Goal: Complete application form

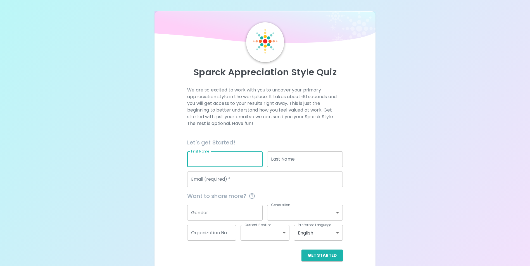
click at [196, 159] on input "First Name" at bounding box center [224, 160] width 75 height 16
type input "[PERSON_NAME]"
type input "[PERSON_NAME][EMAIL_ADDRESS][PERSON_NAME][DOMAIN_NAME]"
type input "Farmers Union Mutual"
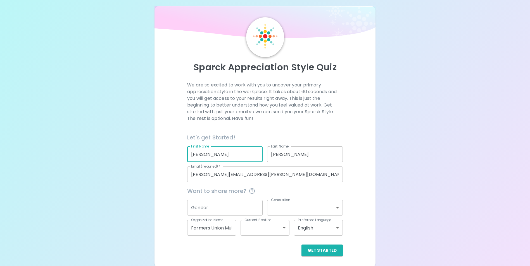
scroll to position [6, 0]
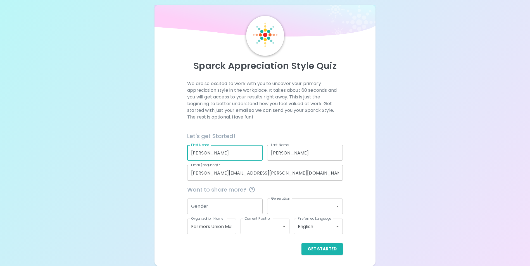
click at [191, 205] on input "Gender" at bounding box center [224, 207] width 75 height 16
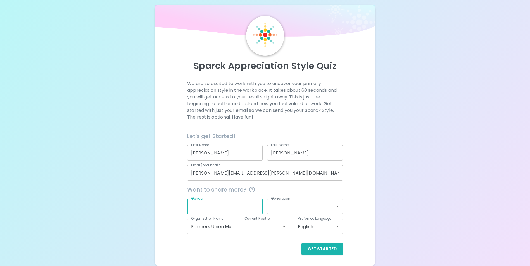
click at [192, 205] on input "Gender" at bounding box center [224, 207] width 75 height 16
type input "[DEMOGRAPHIC_DATA]"
click at [276, 207] on body "Sparck Appreciation Style Quiz We are so excited to work with you to uncover yo…" at bounding box center [267, 130] width 534 height 273
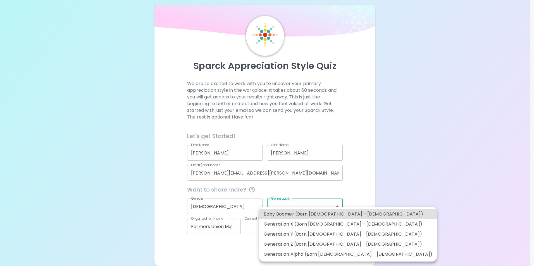
click at [310, 214] on li "Baby Boomer (Born [DEMOGRAPHIC_DATA] - [DEMOGRAPHIC_DATA])" at bounding box center [348, 214] width 178 height 10
type input "baby_boomer"
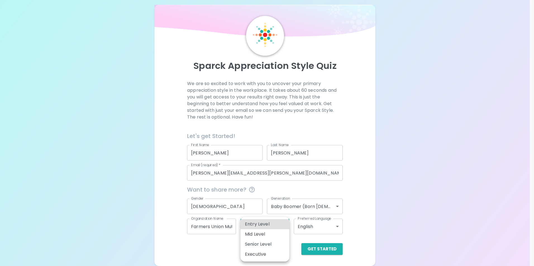
click at [287, 228] on body "Sparck Appreciation Style Quiz We are so excited to work with you to uncover yo…" at bounding box center [267, 130] width 534 height 273
click at [272, 234] on li "Mid Level" at bounding box center [264, 235] width 49 height 10
type input "mid_level"
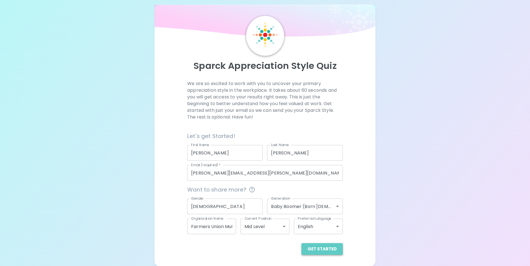
click at [326, 249] on button "Get Started" at bounding box center [321, 250] width 41 height 12
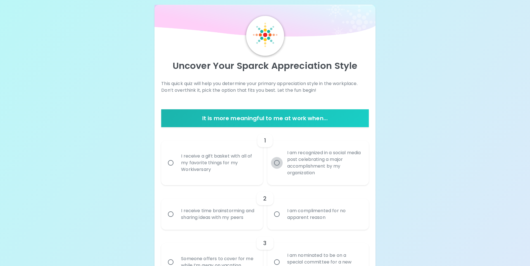
click at [276, 163] on input "I am recognized in a social media post celebrating a major accomplishment by my…" at bounding box center [277, 163] width 12 height 12
radio input "true"
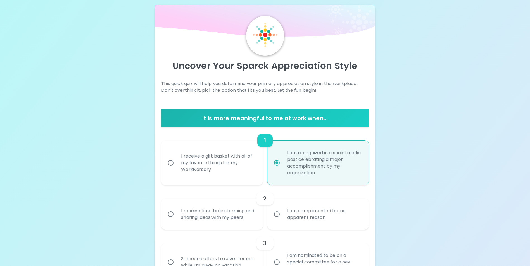
scroll to position [51, 0]
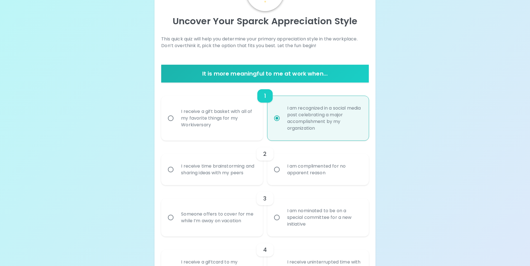
click at [170, 172] on input "I receive time brainstorming and sharing ideas with my peers" at bounding box center [171, 170] width 12 height 12
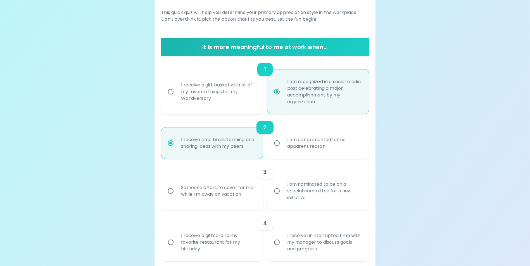
scroll to position [96, 0]
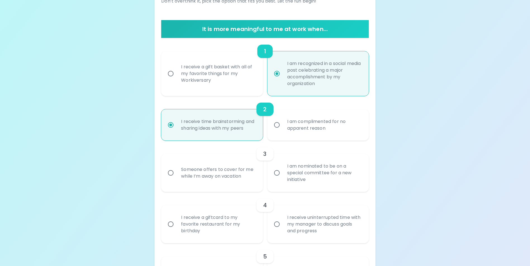
radio input "true"
click at [168, 178] on input "Someone offers to cover for me while I’m away on vacation" at bounding box center [171, 173] width 12 height 12
radio input "false"
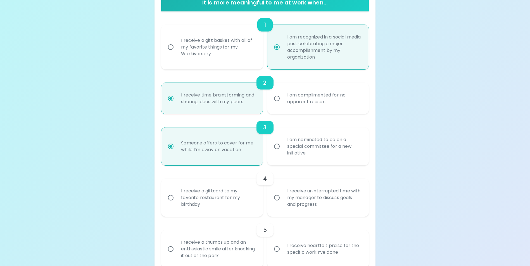
scroll to position [140, 0]
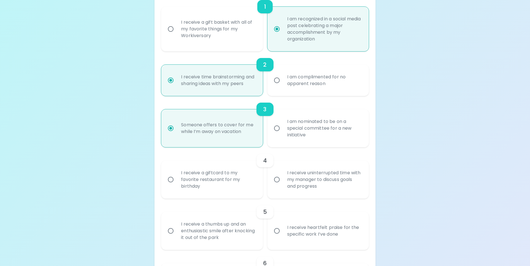
radio input "true"
click at [170, 186] on input "I receive a giftcard to my favorite restaurant for my birthday" at bounding box center [171, 180] width 12 height 12
radio input "false"
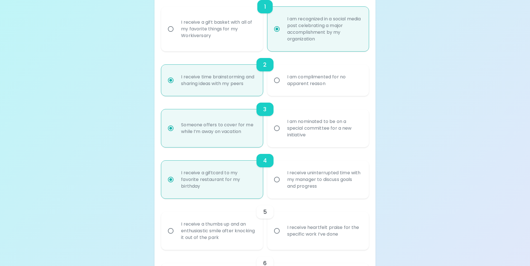
scroll to position [185, 0]
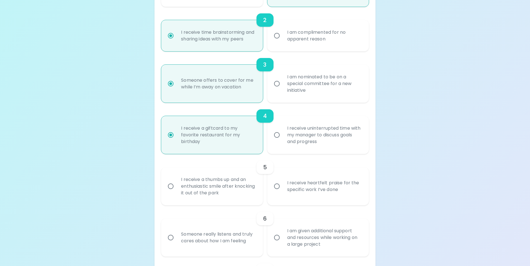
radio input "true"
click at [278, 192] on input "I receive heartfelt praise for the specific work I’ve done" at bounding box center [277, 187] width 12 height 12
radio input "false"
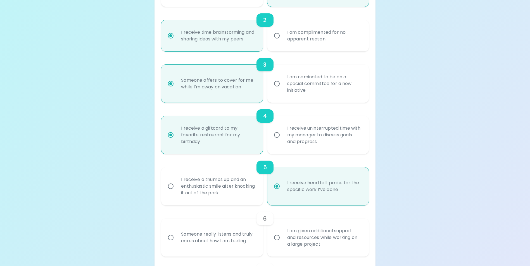
scroll to position [230, 0]
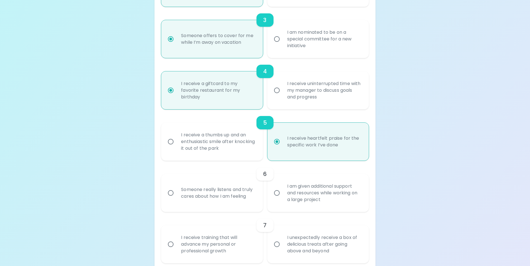
radio input "true"
click at [170, 199] on input "Someone really listens and truly cares about how I am feeling" at bounding box center [171, 193] width 12 height 12
radio input "false"
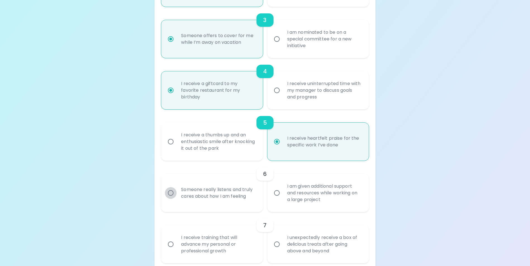
radio input "false"
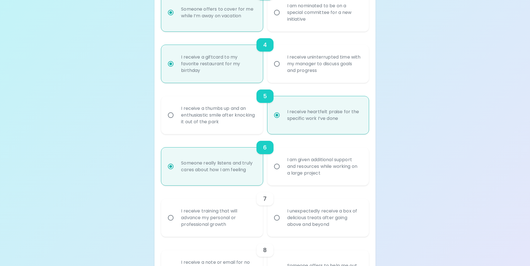
scroll to position [275, 0]
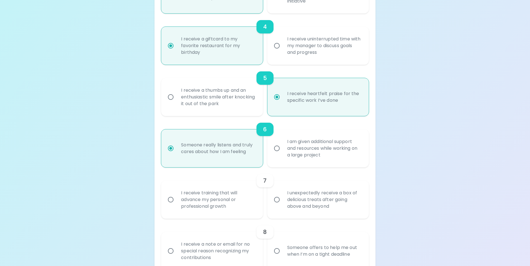
radio input "true"
click at [279, 206] on input "I unexpectedly receive a box of delicious treats after going above and beyond" at bounding box center [277, 200] width 12 height 12
radio input "false"
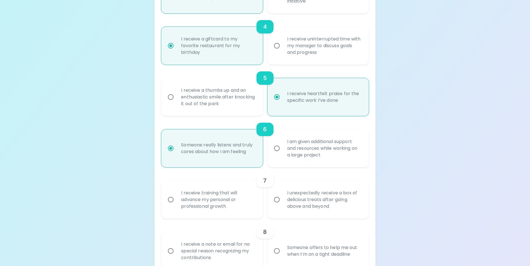
radio input "false"
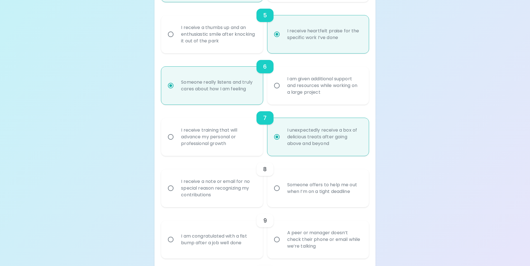
scroll to position [347, 0]
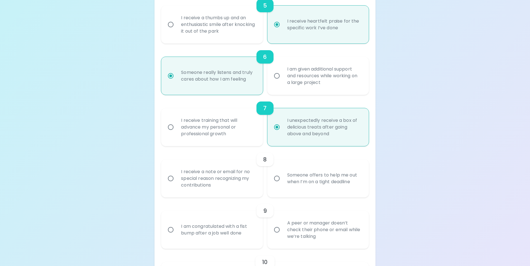
radio input "true"
click at [170, 185] on input "I receive a note or email for no special reason recognizing my contributions" at bounding box center [171, 179] width 12 height 12
radio input "false"
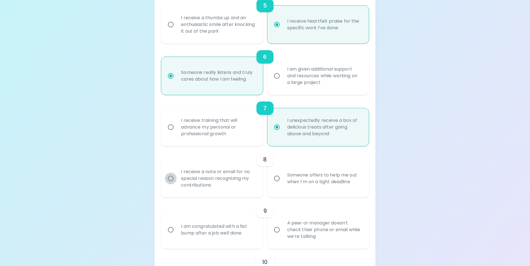
radio input "false"
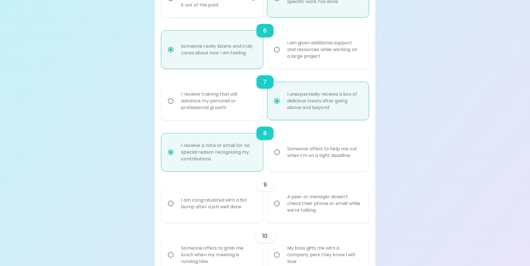
scroll to position [392, 0]
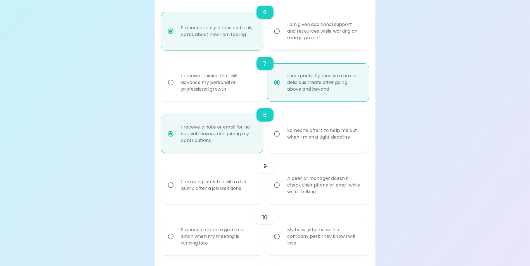
radio input "true"
click at [168, 191] on input "I am congratulated with a fist bump after a job well done" at bounding box center [171, 186] width 12 height 12
radio input "false"
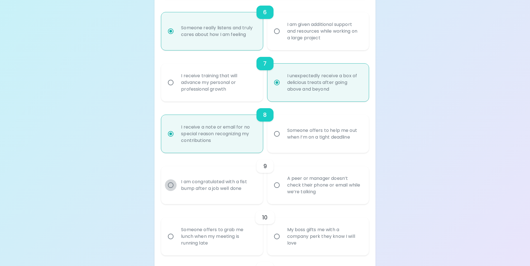
radio input "false"
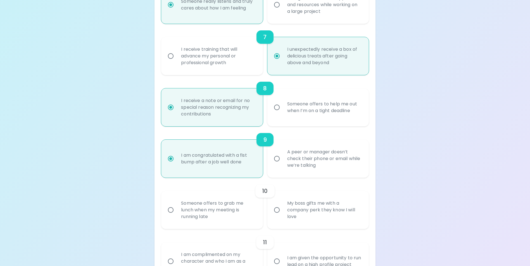
scroll to position [437, 0]
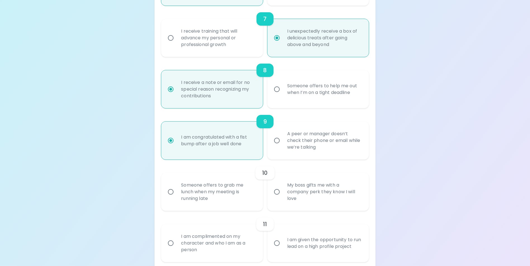
radio input "true"
click at [170, 198] on input "Someone offers to grab me lunch when my meeting is running late" at bounding box center [171, 192] width 12 height 12
radio input "false"
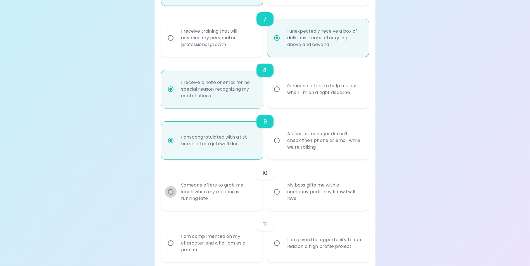
radio input "false"
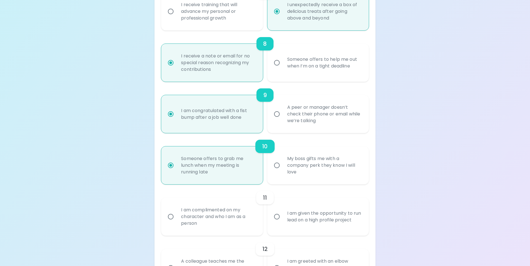
scroll to position [481, 0]
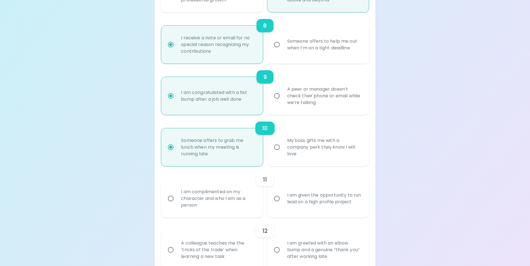
radio input "true"
click at [172, 205] on input "I am complimented on my character and who I am as a person" at bounding box center [171, 199] width 12 height 12
radio input "false"
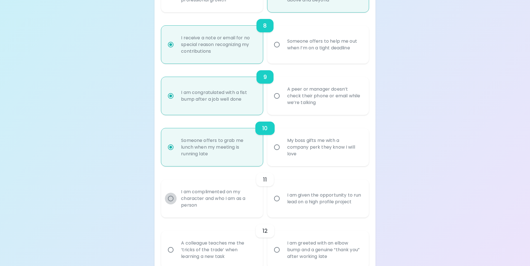
radio input "false"
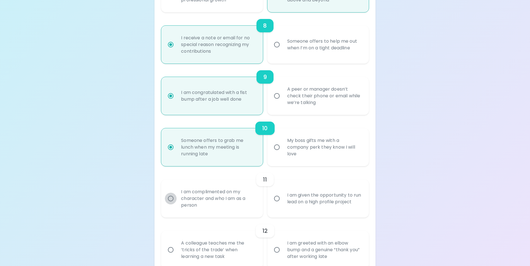
radio input "false"
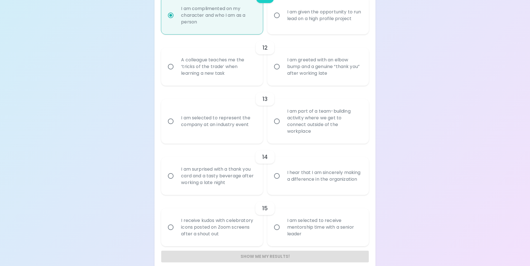
scroll to position [666, 0]
radio input "true"
click at [171, 71] on input "A colleague teaches me the ‘tricks of the trade’ when learning a new task" at bounding box center [171, 66] width 12 height 12
radio input "false"
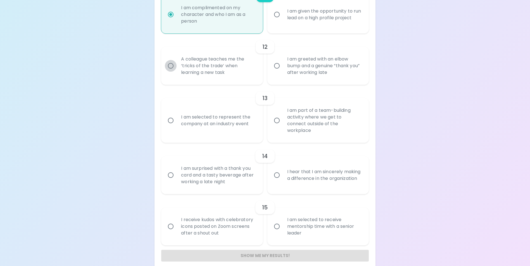
radio input "false"
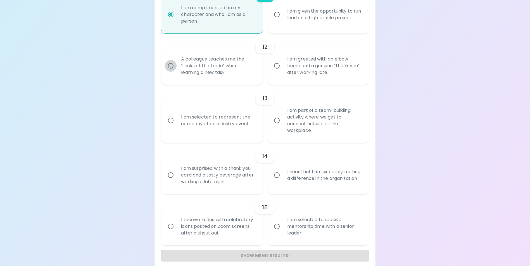
radio input "false"
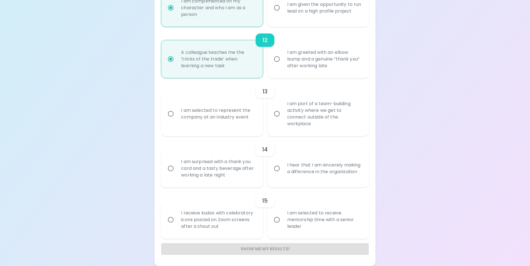
radio input "true"
click at [172, 116] on input "I am selected to represent the company at an industry event" at bounding box center [171, 114] width 12 height 12
radio input "false"
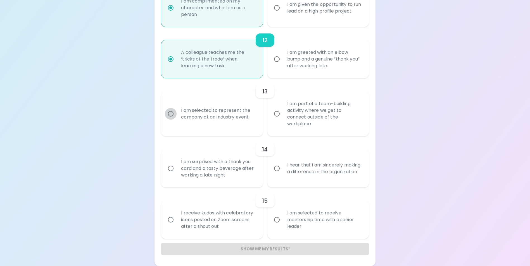
radio input "false"
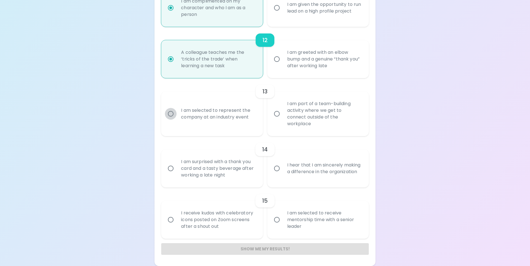
radio input "false"
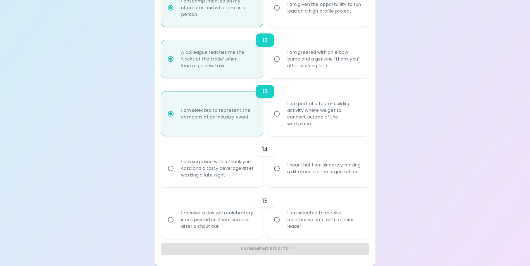
radio input "true"
click at [277, 169] on input "I hear that I am sincerely making a difference in the organization" at bounding box center [277, 169] width 12 height 12
radio input "false"
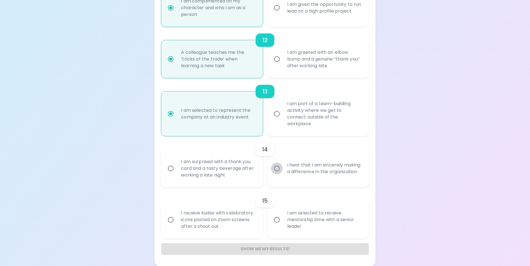
radio input "false"
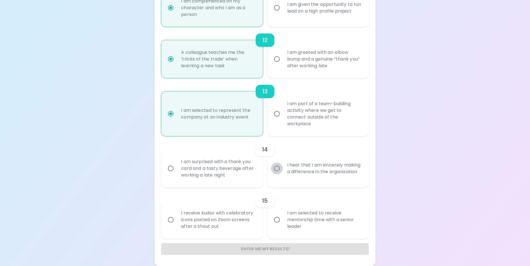
radio input "false"
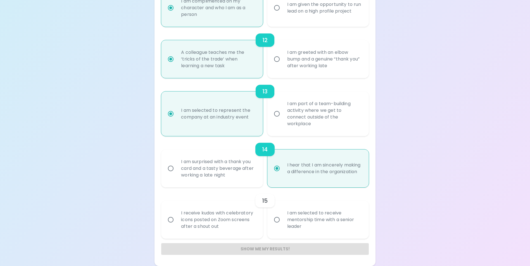
radio input "true"
click at [278, 220] on input "I am selected to receive mentorship time with a senior leader" at bounding box center [277, 220] width 12 height 12
radio input "false"
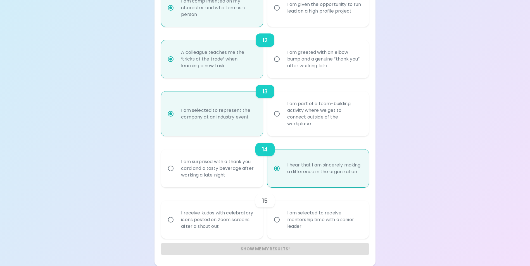
radio input "false"
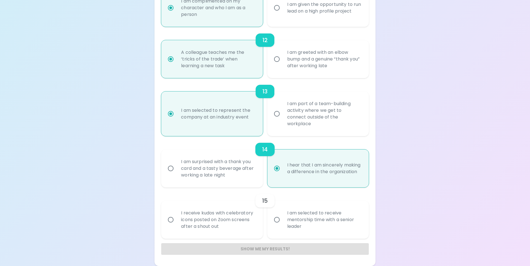
radio input "false"
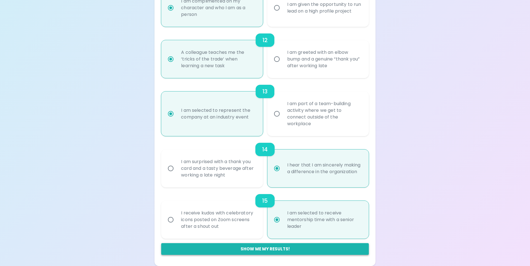
radio input "true"
click at [259, 247] on button "Show me my results!" at bounding box center [264, 250] width 207 height 12
radio input "false"
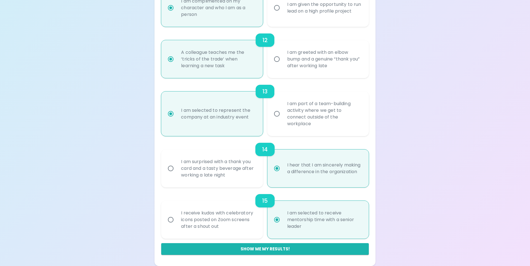
radio input "false"
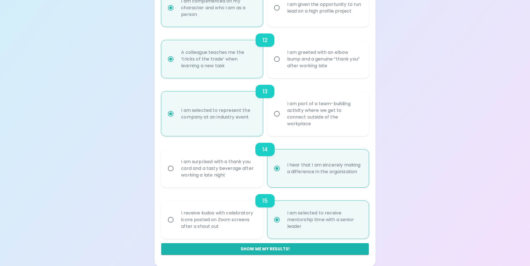
radio input "false"
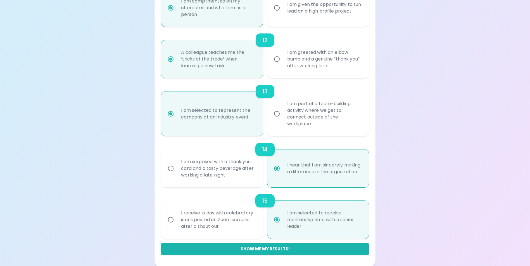
radio input "false"
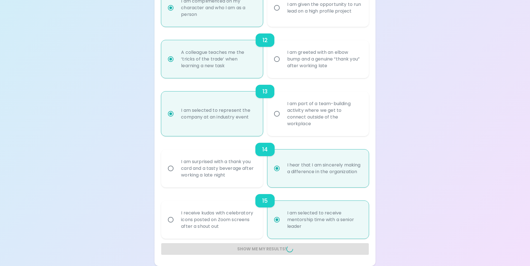
radio input "false"
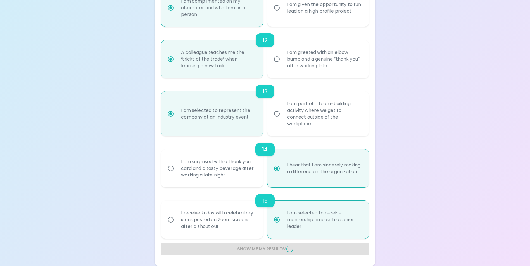
radio input "false"
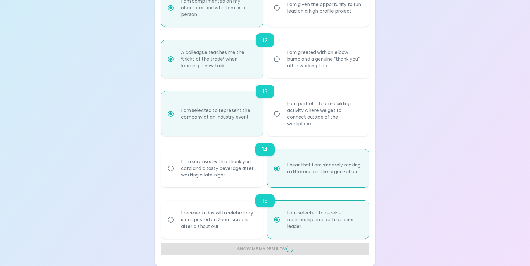
radio input "false"
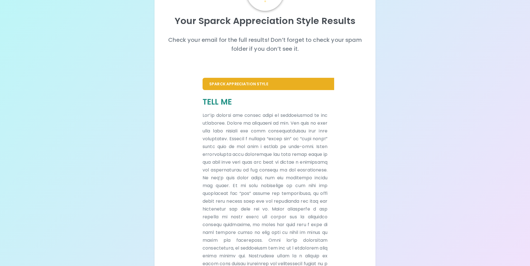
scroll to position [0, 0]
